Goal: Task Accomplishment & Management: Complete application form

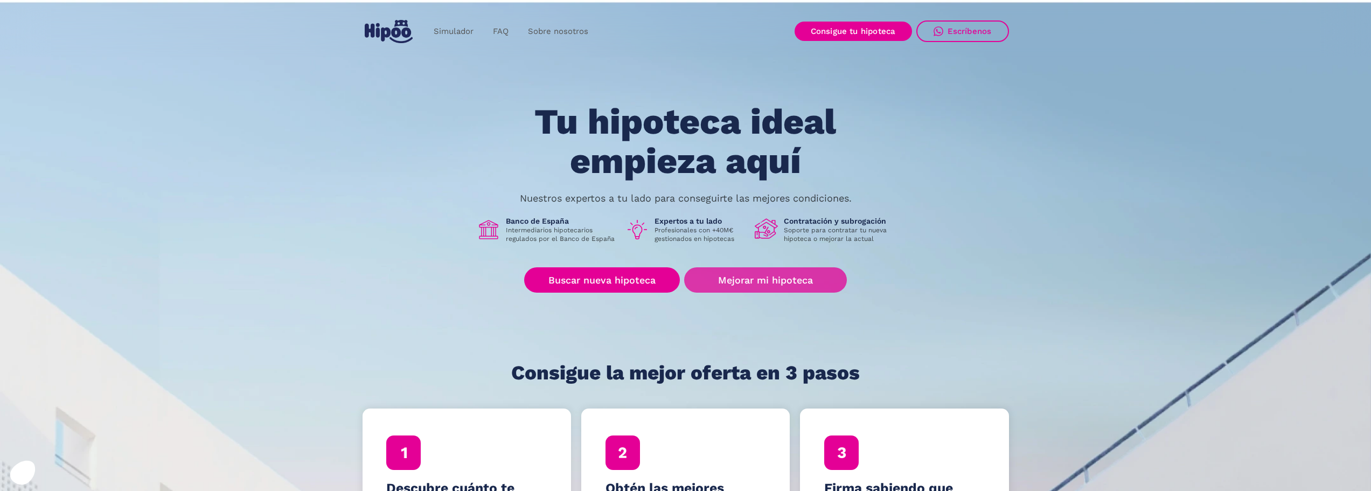
click at [761, 279] on link "Mejorar mi hipoteca" at bounding box center [765, 279] width 162 height 25
